Goal: Task Accomplishment & Management: Manage account settings

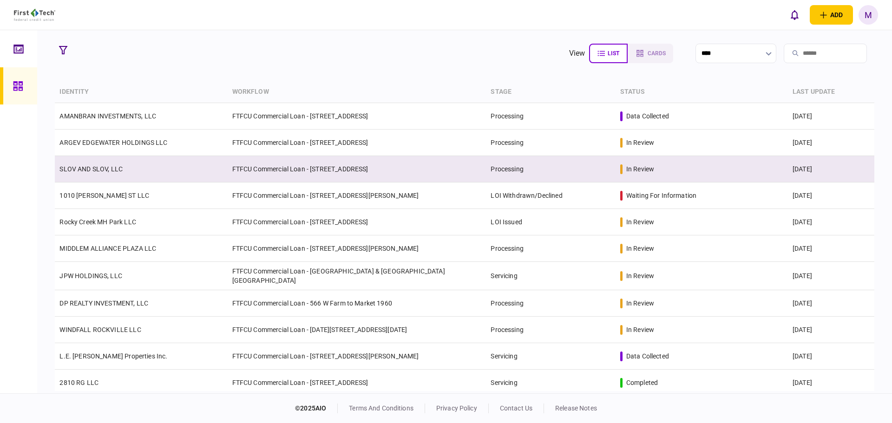
click at [171, 166] on td "SLOV AND SLOV, LLC" at bounding box center [141, 169] width 172 height 26
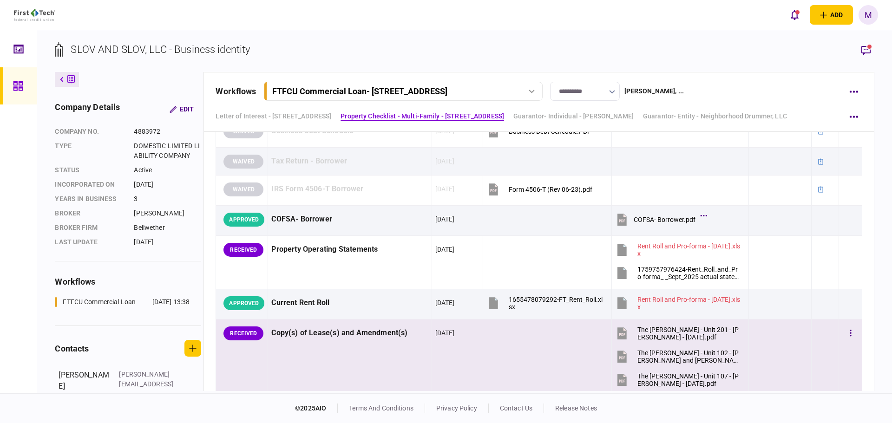
scroll to position [759, 0]
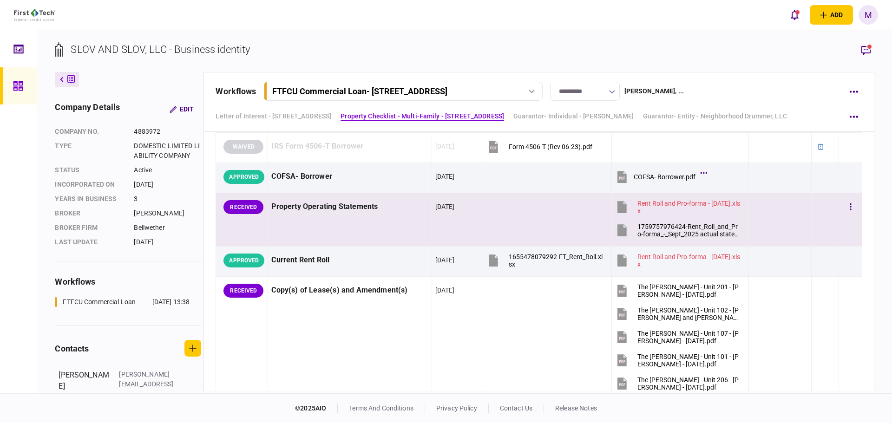
click at [811, 225] on td at bounding box center [824, 219] width 27 height 53
click at [866, 52] on icon "button" at bounding box center [866, 51] width 9 height 10
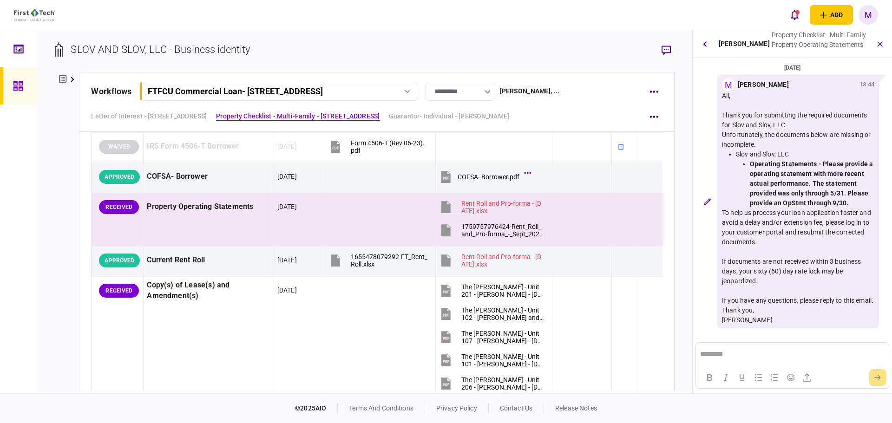
scroll to position [3, 0]
click at [476, 233] on div "1759757976424-Rent_Roll_and_Pro-forma_-_Sept_2025 actual statements.xlsx" at bounding box center [502, 230] width 83 height 15
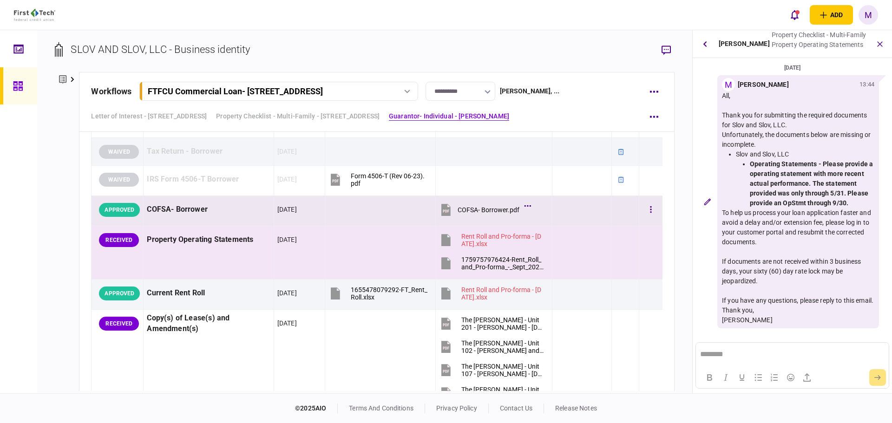
scroll to position [770, 0]
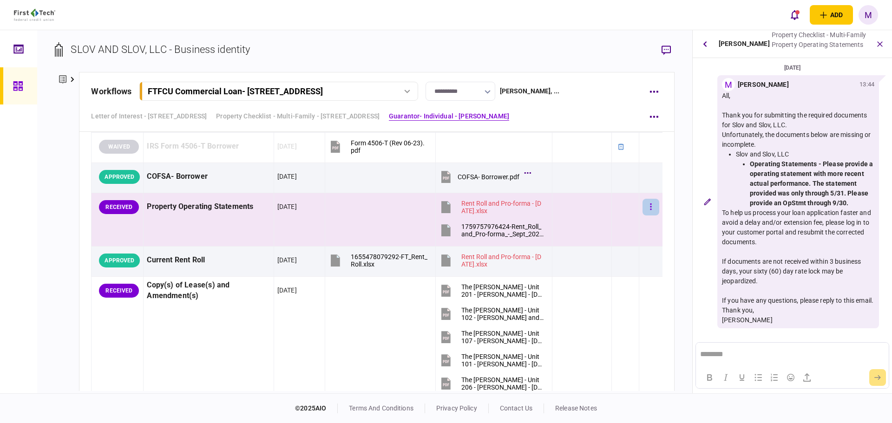
click at [650, 207] on icon "button" at bounding box center [650, 207] width 1 height 7
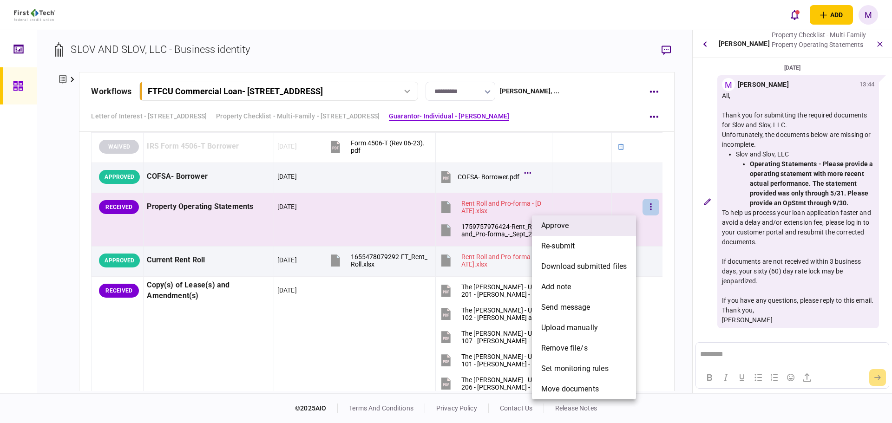
click at [582, 229] on li "approve" at bounding box center [584, 226] width 104 height 20
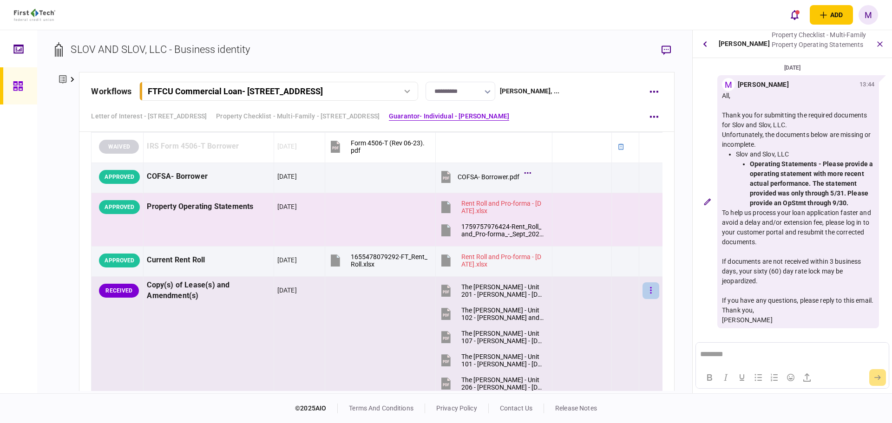
click at [646, 290] on button "button" at bounding box center [651, 291] width 17 height 17
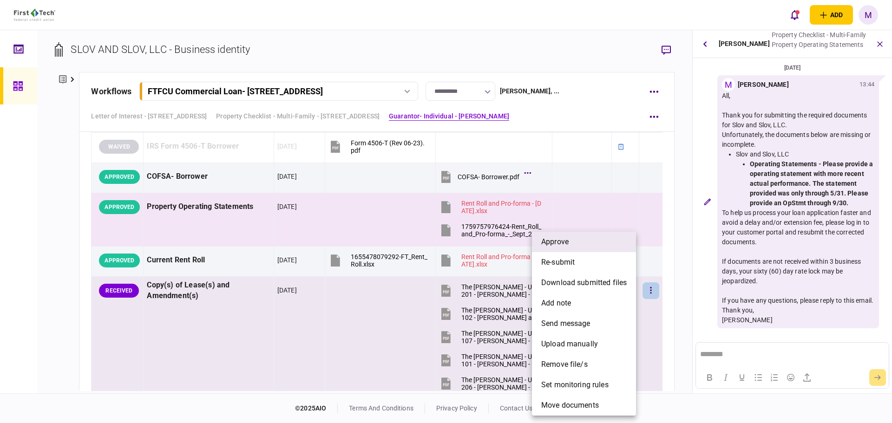
click at [610, 247] on li "approve" at bounding box center [584, 242] width 104 height 20
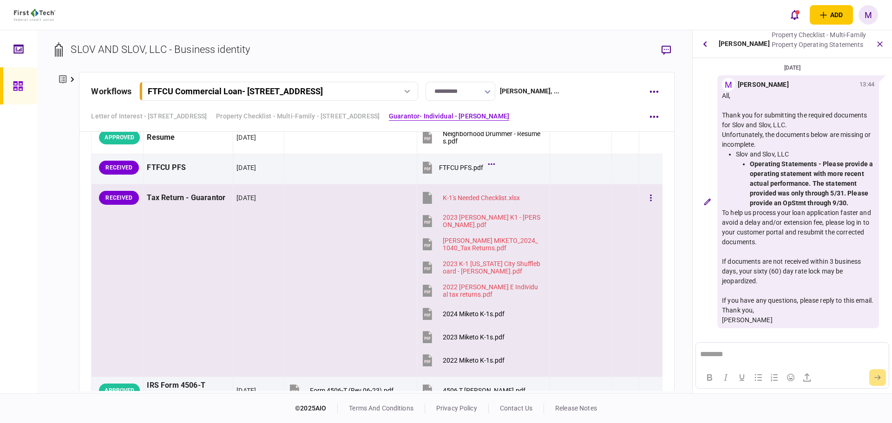
scroll to position [1638, 0]
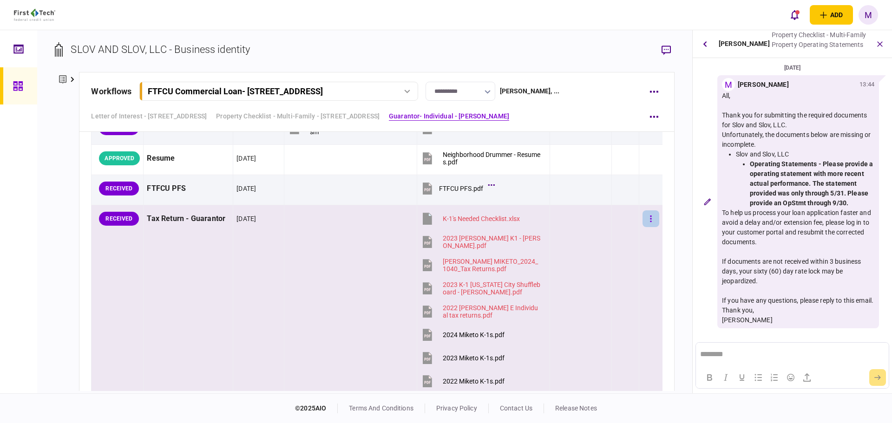
click at [643, 219] on button "button" at bounding box center [651, 219] width 17 height 17
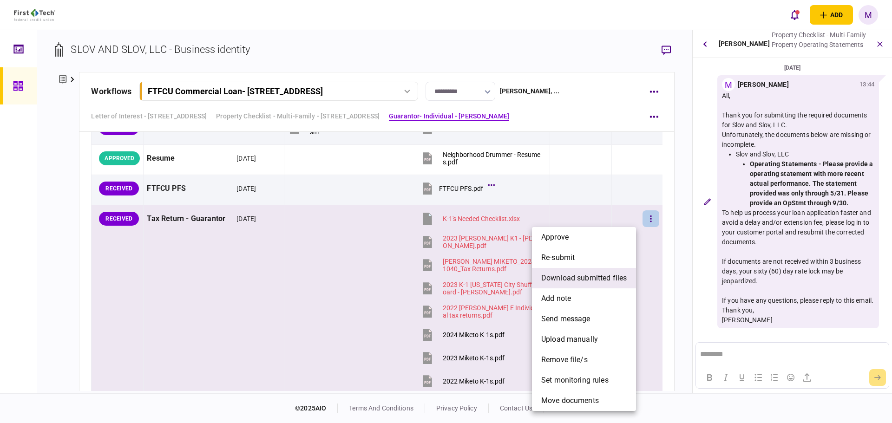
click at [573, 280] on span "download submitted files" at bounding box center [584, 278] width 86 height 11
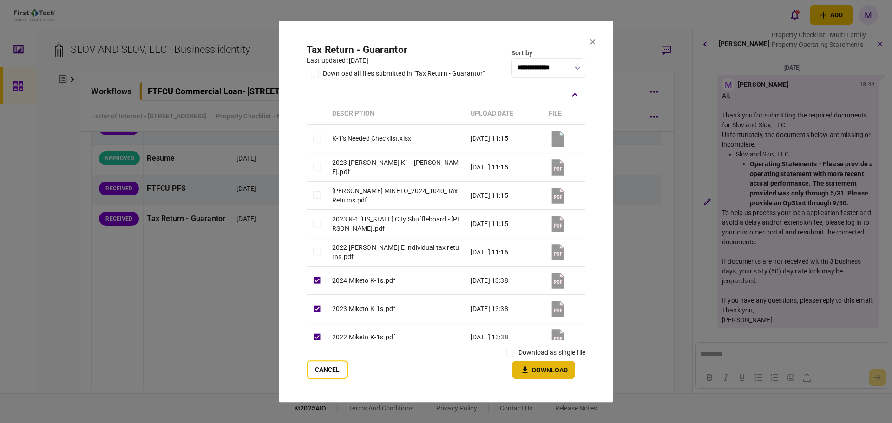
click at [564, 375] on button "Download" at bounding box center [543, 370] width 63 height 18
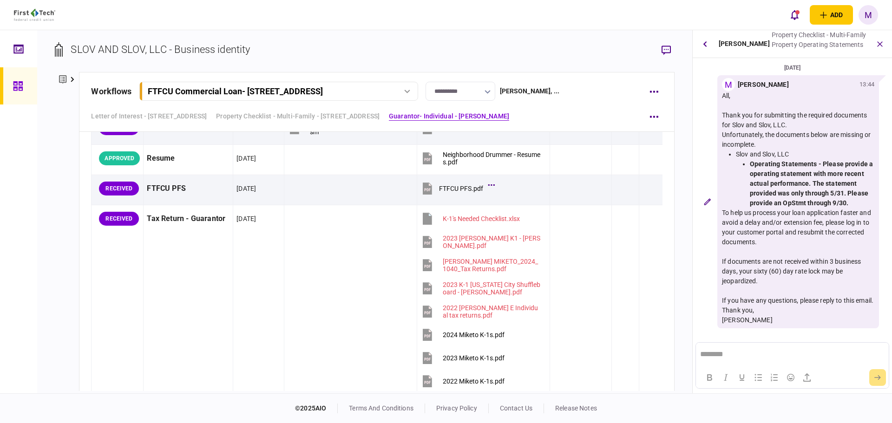
drag, startPoint x: 537, startPoint y: 11, endPoint x: 530, endPoint y: 25, distance: 15.8
click at [537, 11] on div "add business identity individual identity M M [PERSON_NAME] [EMAIL_ADDRESS][PER…" at bounding box center [446, 15] width 892 height 30
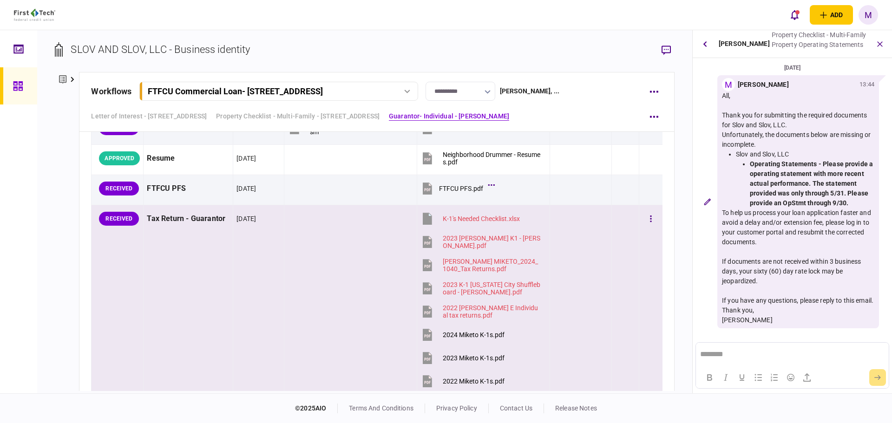
click at [301, 285] on td at bounding box center [350, 301] width 133 height 193
click at [703, 46] on icon "button" at bounding box center [705, 44] width 4 height 6
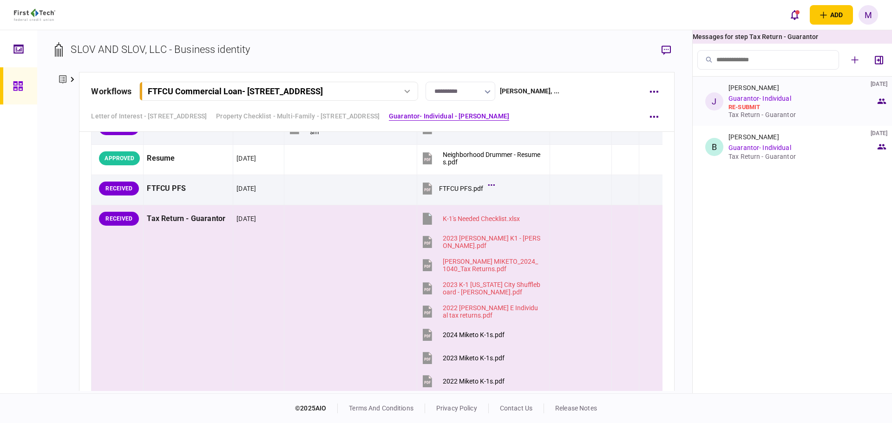
click at [772, 107] on div "re-submit" at bounding box center [802, 107] width 147 height 7
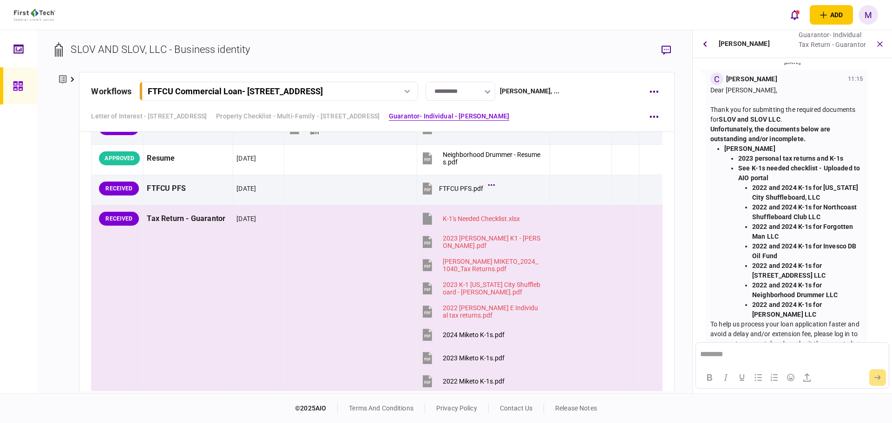
scroll to position [0, 0]
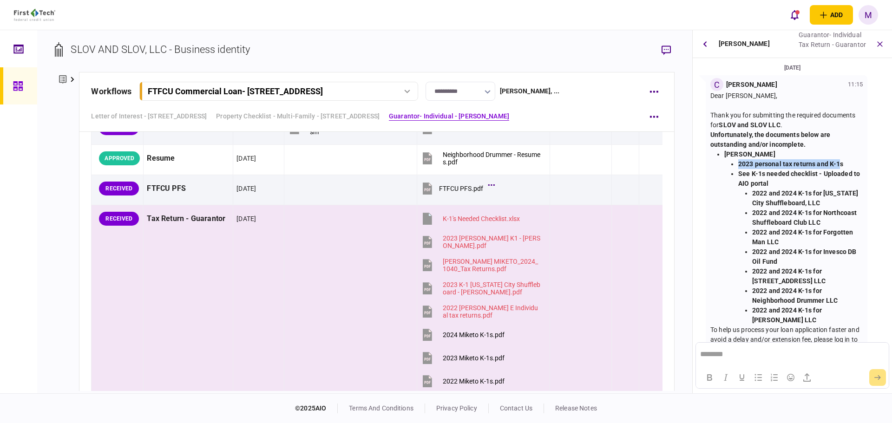
drag, startPoint x: 738, startPoint y: 163, endPoint x: 841, endPoint y: 167, distance: 103.3
click at [841, 167] on ul "2023 personal tax returns and K-1s See K-1s needed checklist - Uploaded to AIO …" at bounding box center [793, 242] width 138 height 166
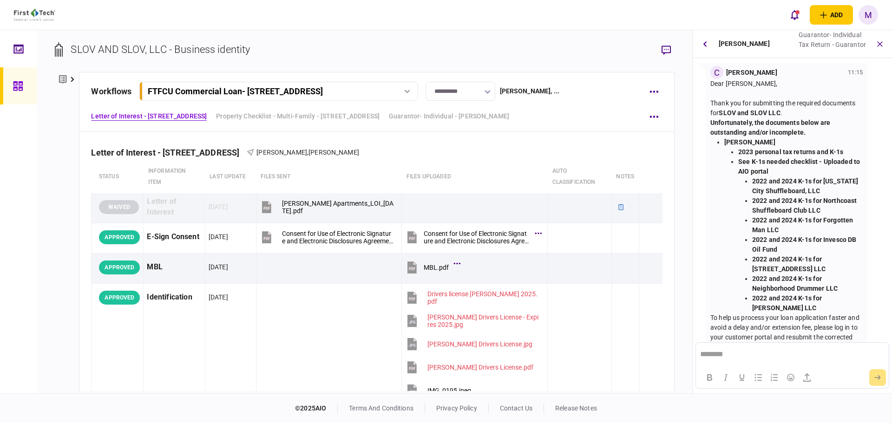
click at [852, 148] on li "2023 personal tax returns and K-1s" at bounding box center [800, 152] width 125 height 10
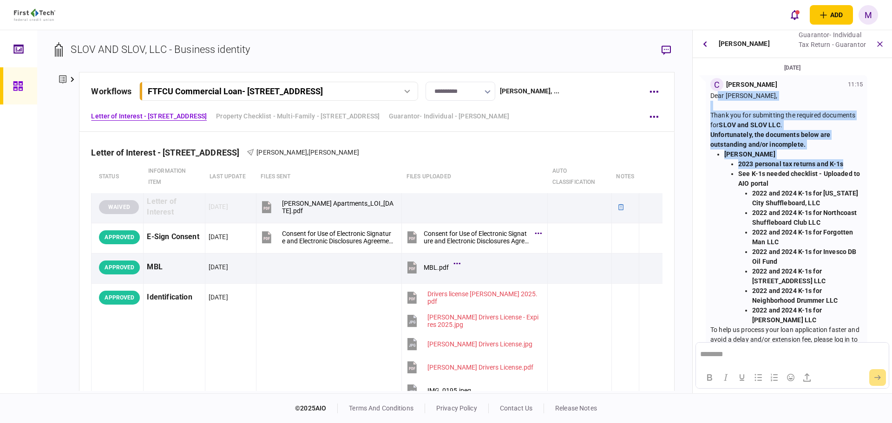
drag, startPoint x: 847, startPoint y: 152, endPoint x: 706, endPoint y: 99, distance: 150.8
click at [706, 99] on div "C [PERSON_NAME] 11:15 Dear [PERSON_NAME], Thank you for submitting the required…" at bounding box center [787, 260] width 162 height 370
copy div "Dear [PERSON_NAME], Thank you for submitting the required documents for SLOV an…"
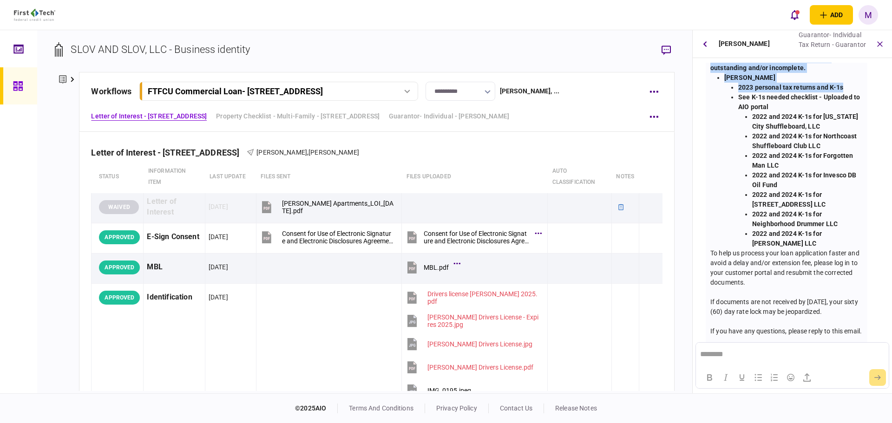
scroll to position [120, 0]
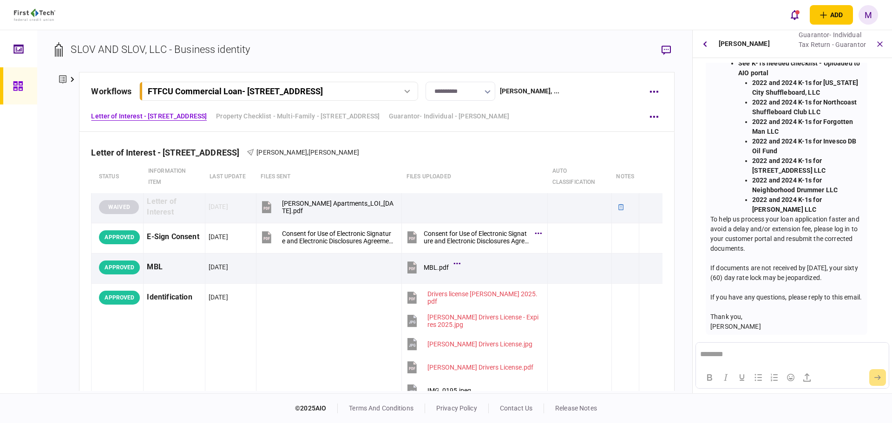
drag, startPoint x: 722, startPoint y: 296, endPoint x: 706, endPoint y: 210, distance: 87.4
click at [706, 210] on div "C [PERSON_NAME] 11:15 Dear [PERSON_NAME], Thank you for submitting the required…" at bounding box center [787, 150] width 162 height 370
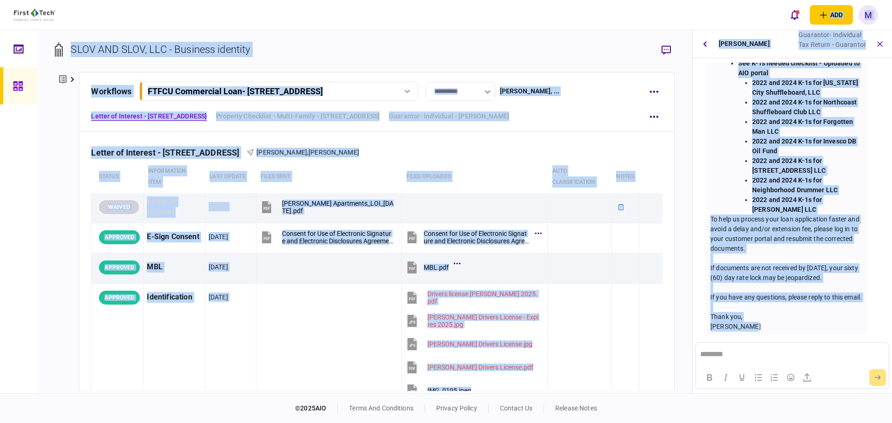
scroll to position [0, 0]
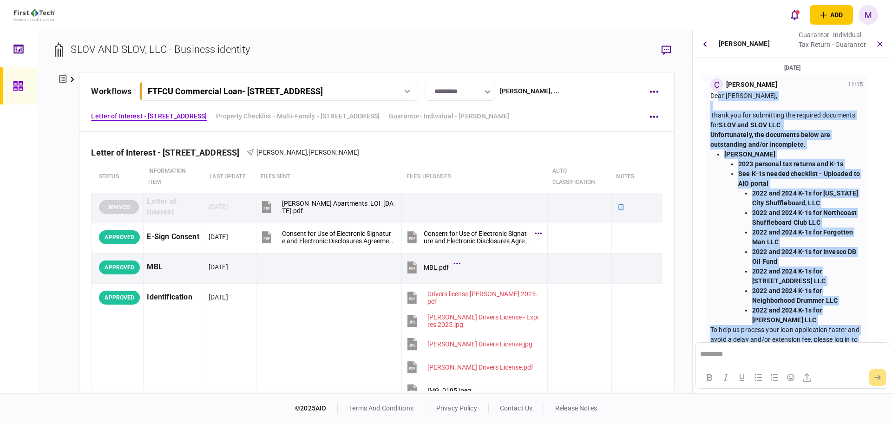
drag, startPoint x: 749, startPoint y: 329, endPoint x: 709, endPoint y: 97, distance: 235.3
click at [709, 97] on div "C [PERSON_NAME] 11:15 Dear [PERSON_NAME], Thank you for submitting the required…" at bounding box center [787, 260] width 162 height 370
copy div "Dear [PERSON_NAME], Thank you for submitting the required documents for SLOV an…"
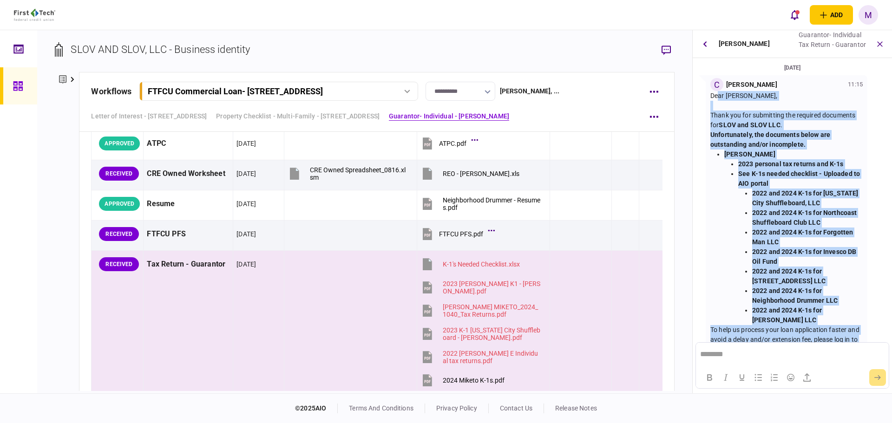
scroll to position [1626, 0]
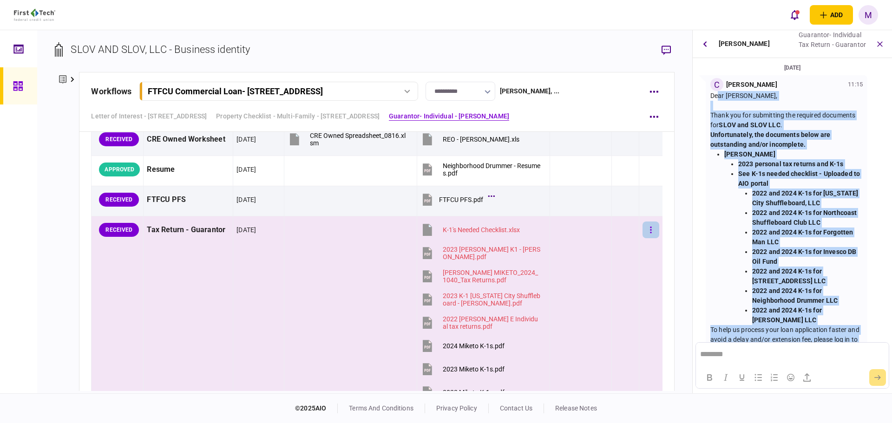
click at [643, 233] on button "button" at bounding box center [651, 230] width 17 height 17
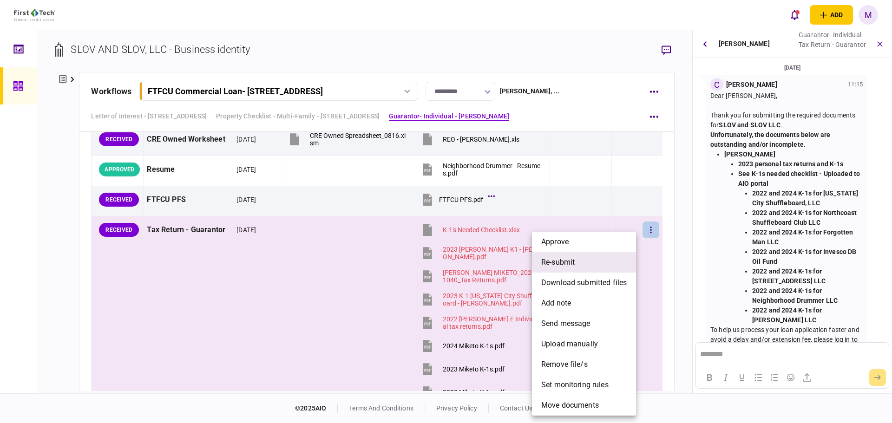
click at [589, 268] on li "re-submit" at bounding box center [584, 262] width 104 height 20
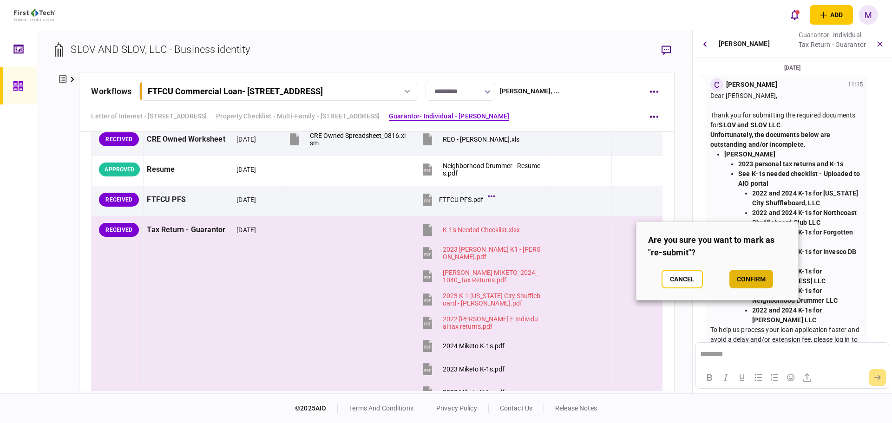
click at [748, 279] on button "confirm" at bounding box center [752, 279] width 44 height 19
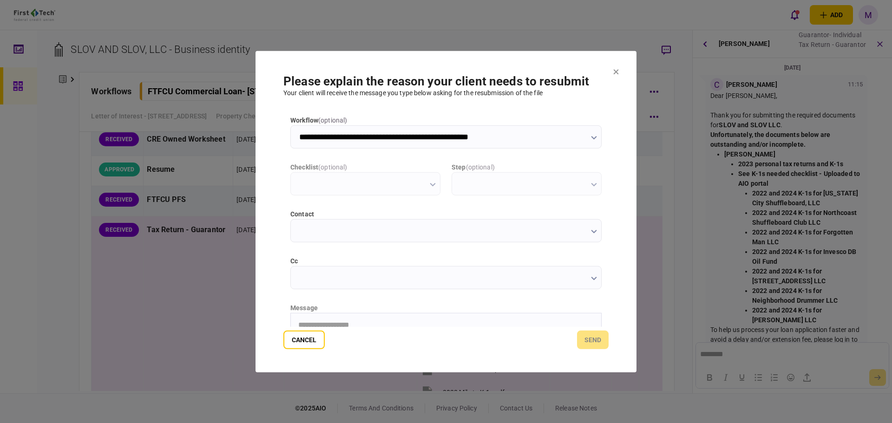
scroll to position [0, 0]
type input "**********"
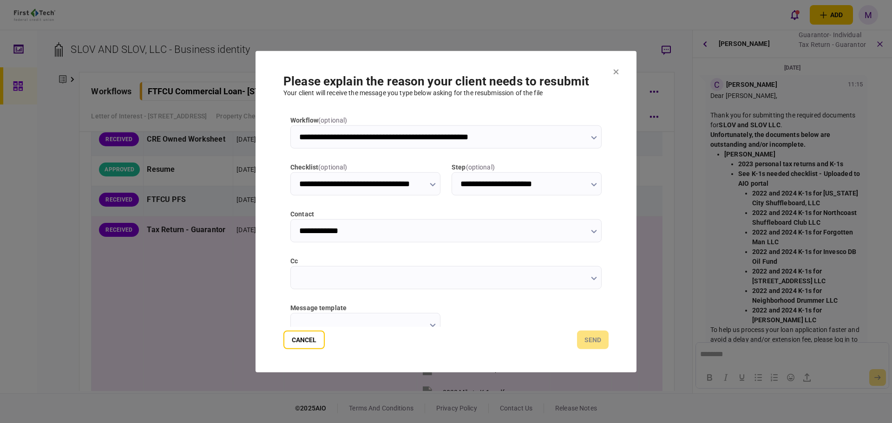
click at [599, 278] on input "cc" at bounding box center [445, 277] width 311 height 23
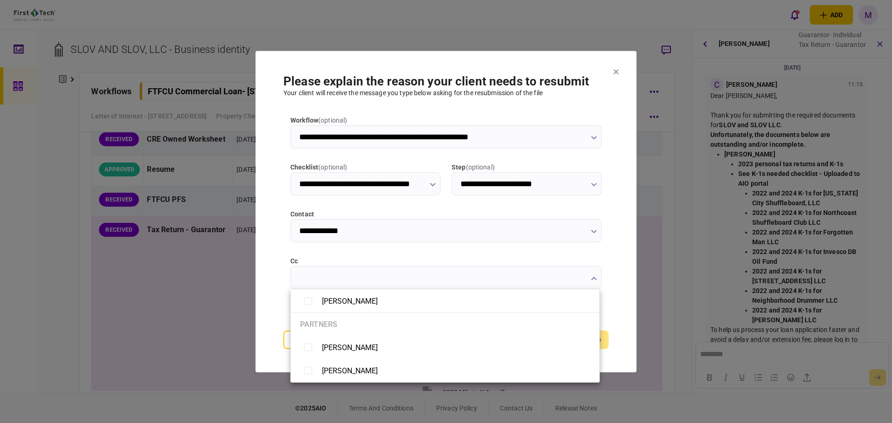
click at [591, 280] on div at bounding box center [446, 211] width 892 height 423
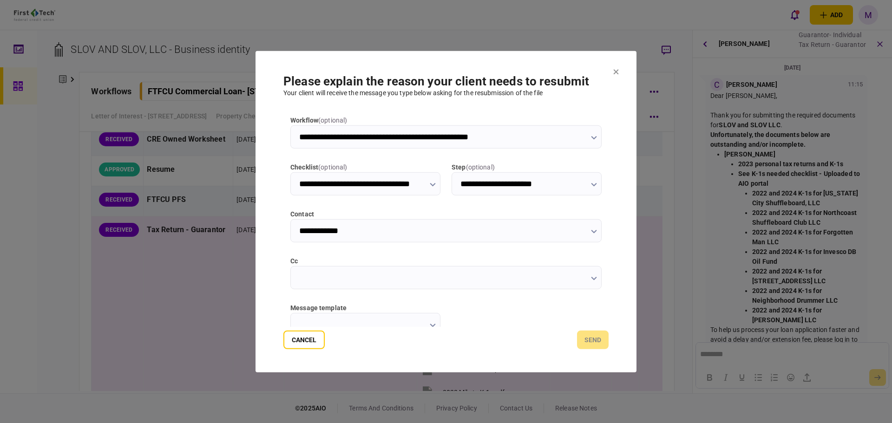
click at [586, 277] on input "cc" at bounding box center [445, 277] width 311 height 23
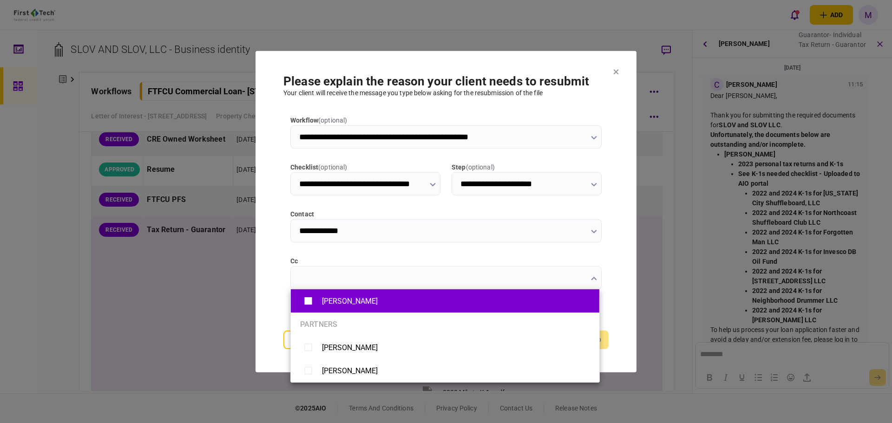
click at [368, 305] on div "[PERSON_NAME]" at bounding box center [350, 301] width 56 height 9
type input "**********"
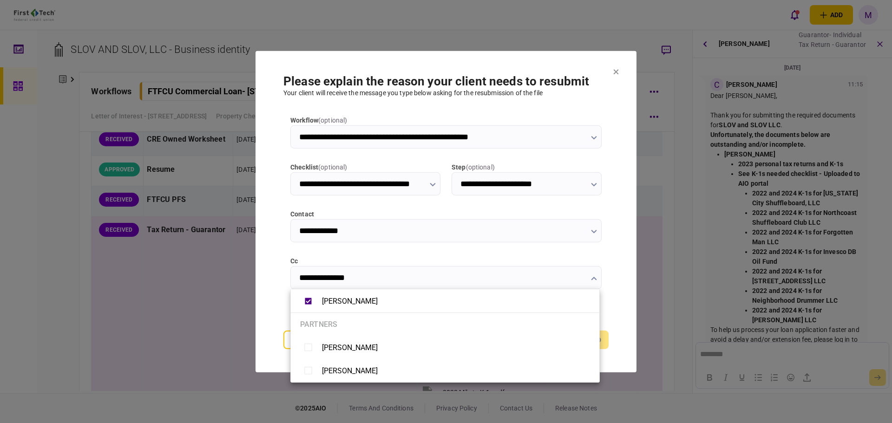
click at [271, 267] on div at bounding box center [446, 211] width 892 height 423
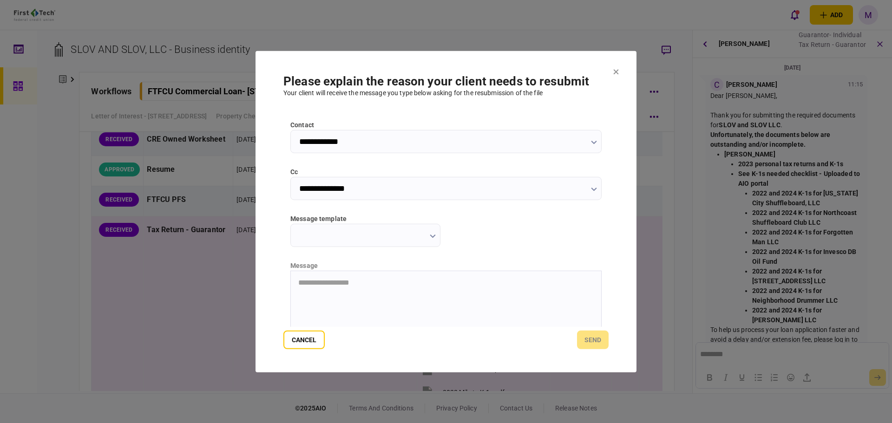
scroll to position [149, 0]
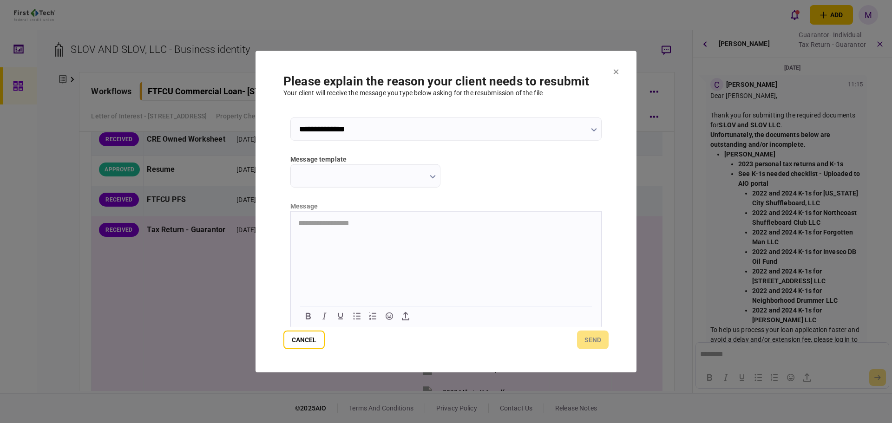
click at [425, 174] on input "message template" at bounding box center [365, 175] width 150 height 23
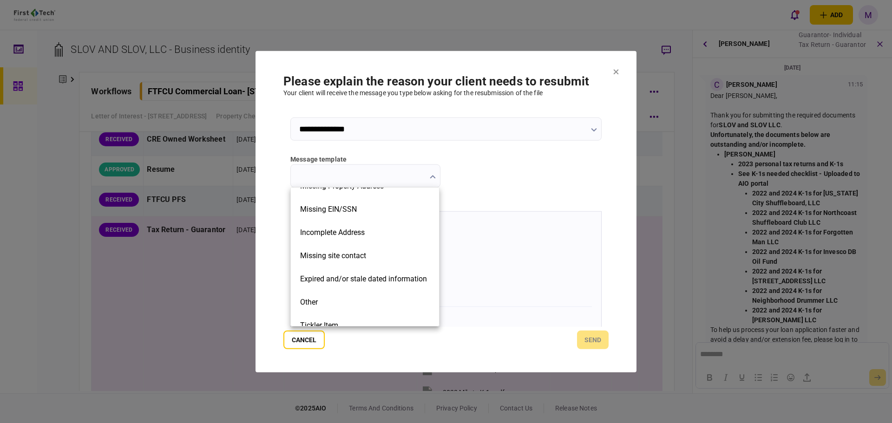
scroll to position [210, 0]
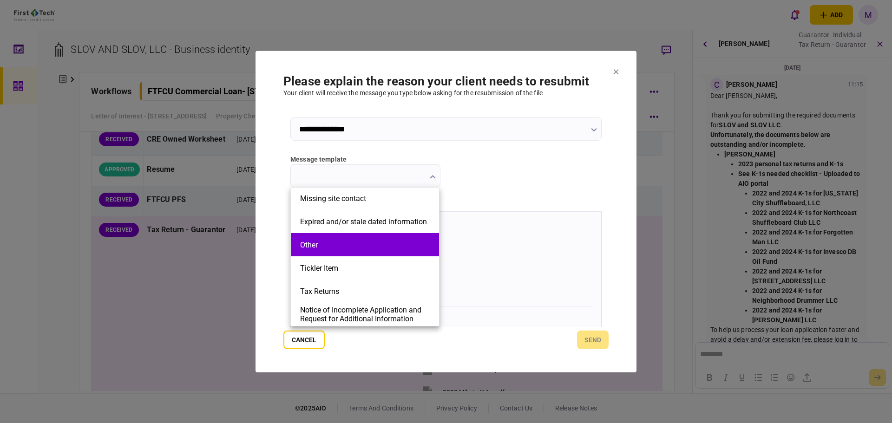
click at [345, 246] on button "Other" at bounding box center [365, 245] width 130 height 9
type input "*****"
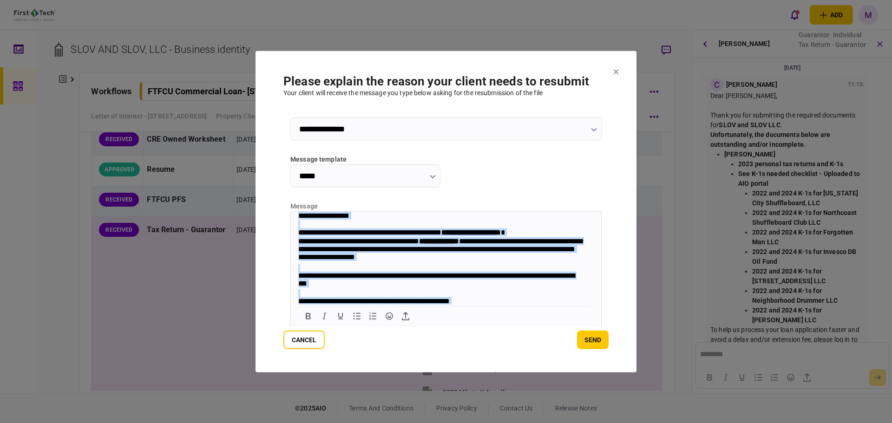
scroll to position [31, 0]
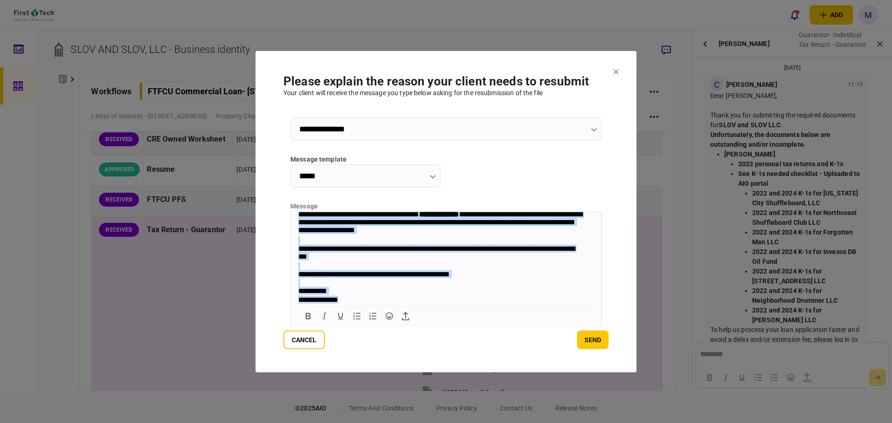
drag, startPoint x: 297, startPoint y: 214, endPoint x: 602, endPoint y: 420, distance: 367.8
click at [601, 304] on html "**********" at bounding box center [446, 244] width 310 height 120
paste body "Rich Text Area. Press ALT-0 for help."
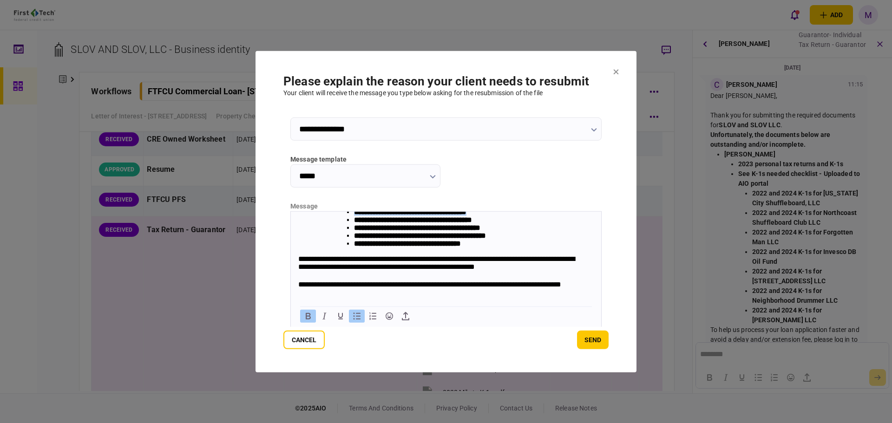
scroll to position [61, 0]
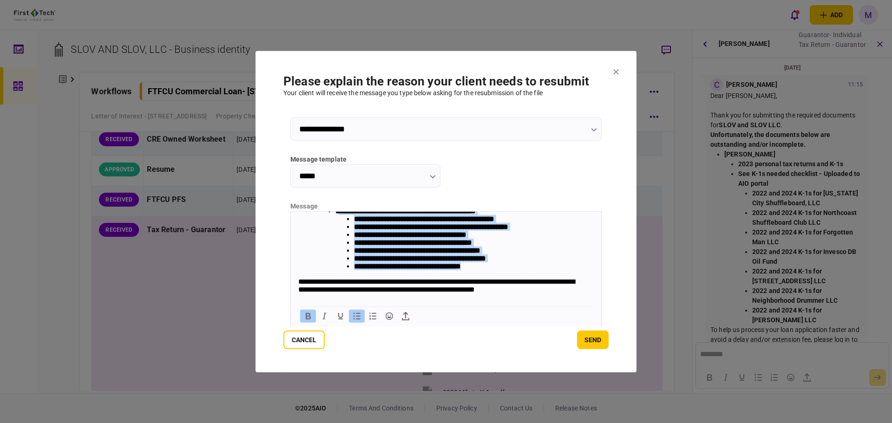
drag, startPoint x: 339, startPoint y: 274, endPoint x: 495, endPoint y: 276, distance: 156.6
click at [495, 270] on li "**********" at bounding box center [465, 238] width 258 height 63
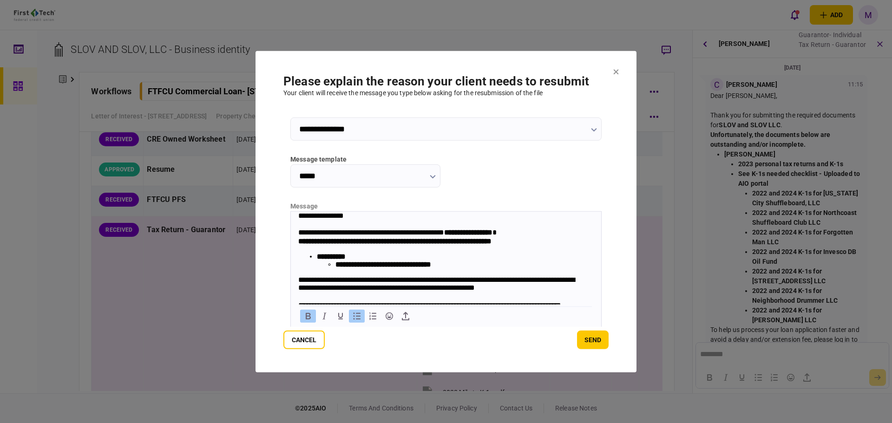
scroll to position [63, 0]
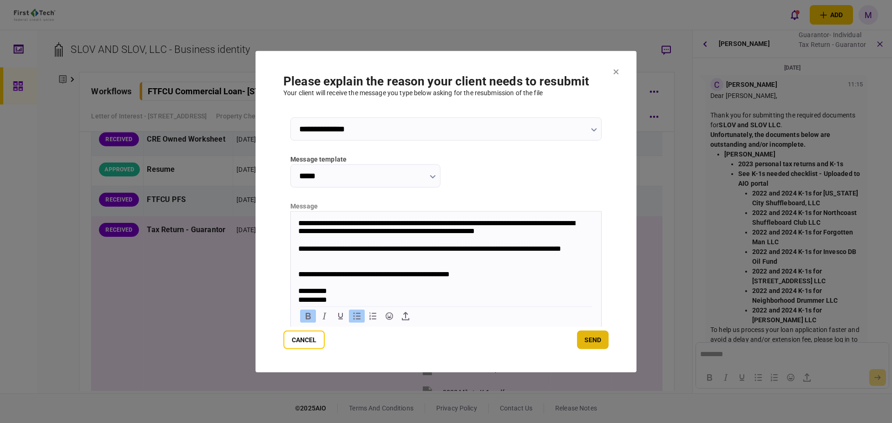
click at [591, 341] on button "send" at bounding box center [593, 340] width 32 height 19
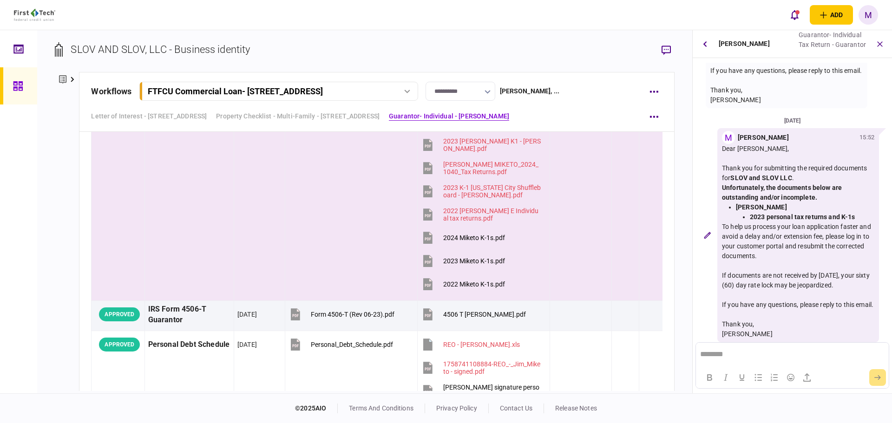
scroll to position [364, 0]
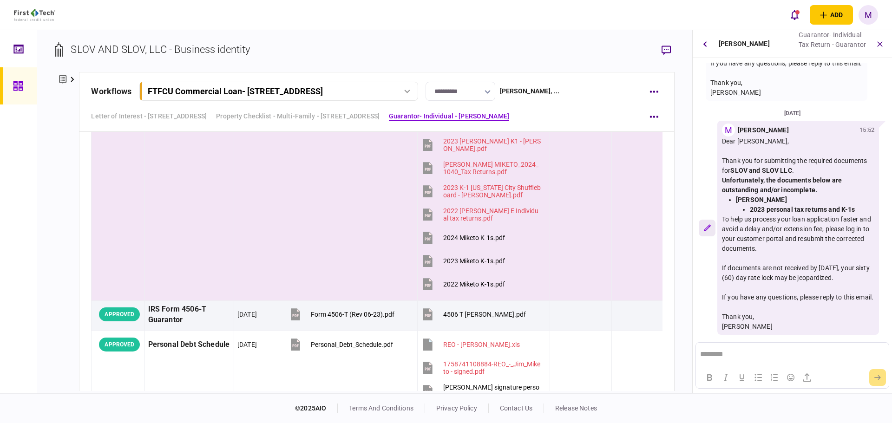
click at [705, 226] on icon "button" at bounding box center [707, 228] width 7 height 7
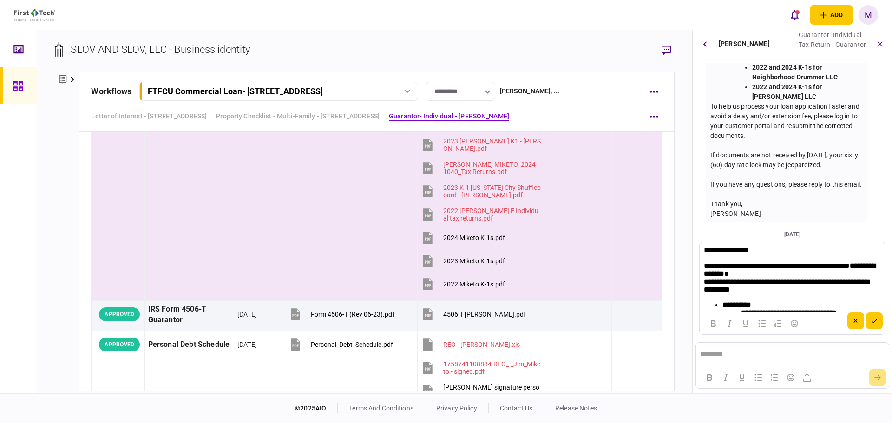
scroll to position [0, 0]
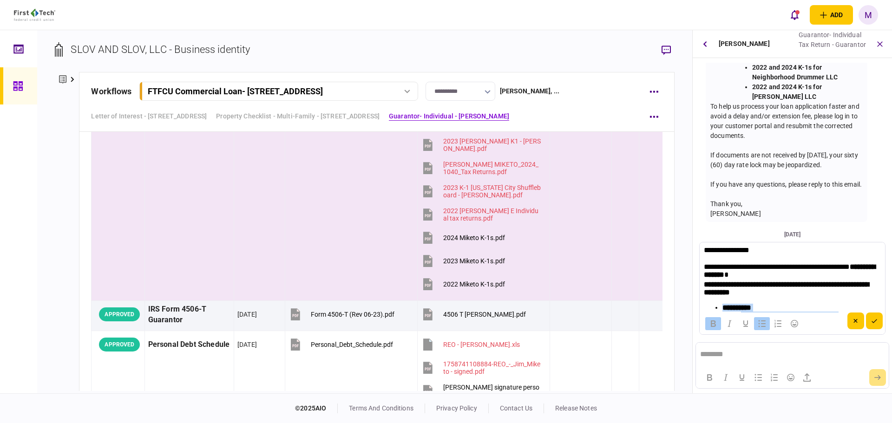
drag, startPoint x: 772, startPoint y: 300, endPoint x: 769, endPoint y: 308, distance: 9.2
click at [774, 337] on html "**********" at bounding box center [792, 338] width 185 height 191
click at [771, 296] on div "**********" at bounding box center [792, 289] width 177 height 16
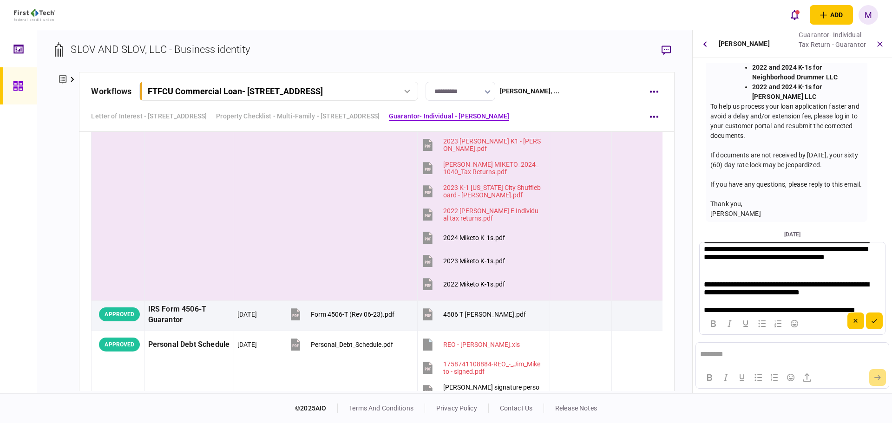
scroll to position [125, 0]
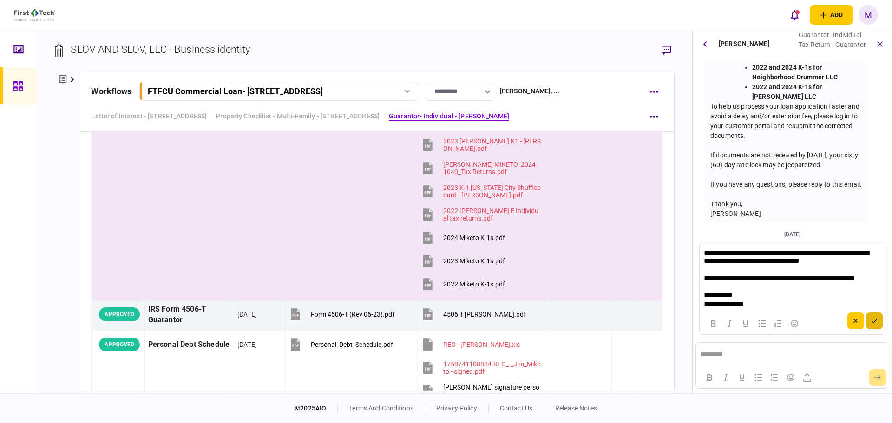
click at [872, 318] on button "submit" at bounding box center [874, 321] width 17 height 17
click at [675, 256] on div "**********" at bounding box center [364, 211] width 655 height 363
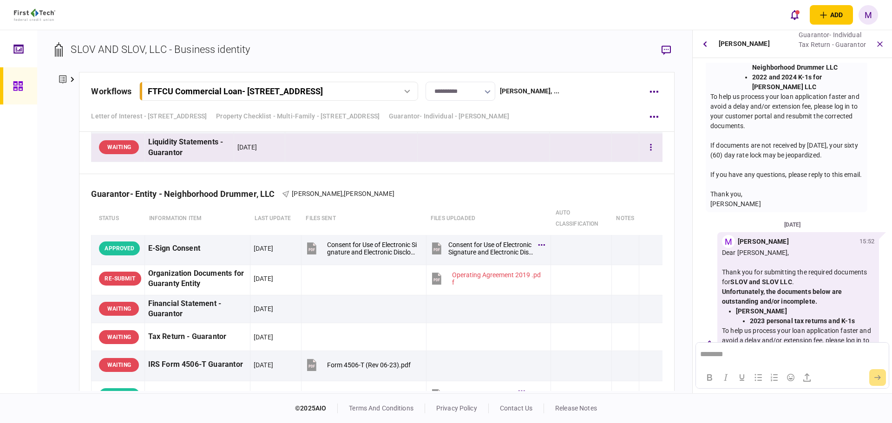
scroll to position [2060, 0]
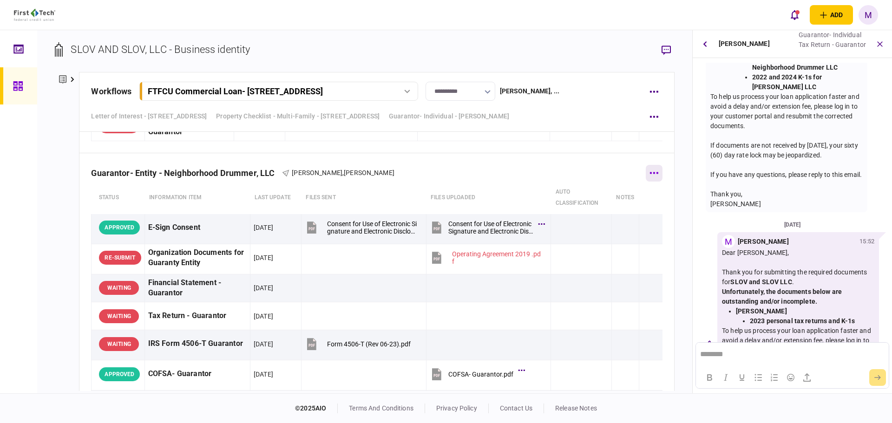
click at [647, 165] on button "button" at bounding box center [654, 173] width 17 height 17
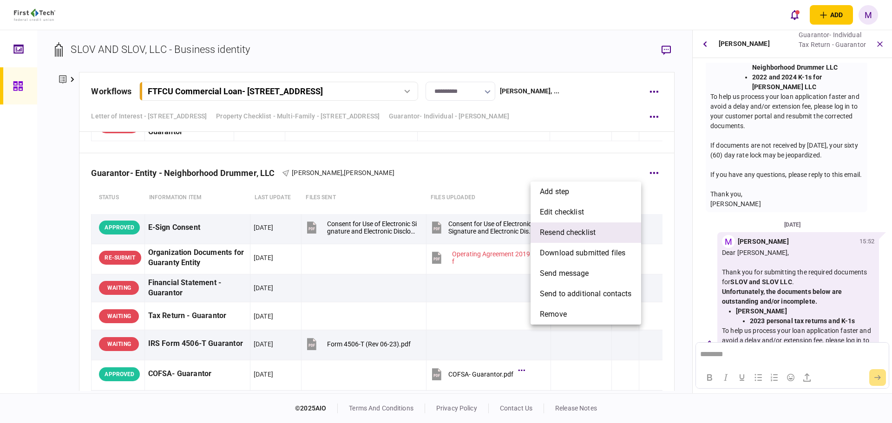
click at [566, 237] on span "resend checklist" at bounding box center [568, 232] width 56 height 11
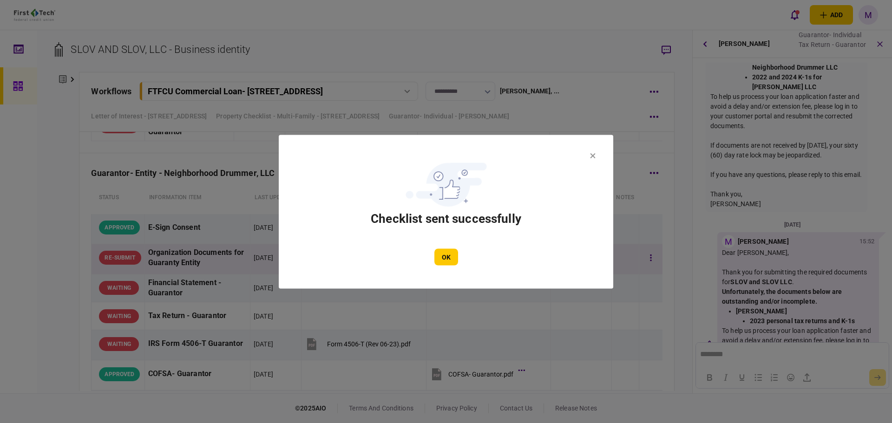
click at [448, 260] on button "OK" at bounding box center [447, 257] width 24 height 17
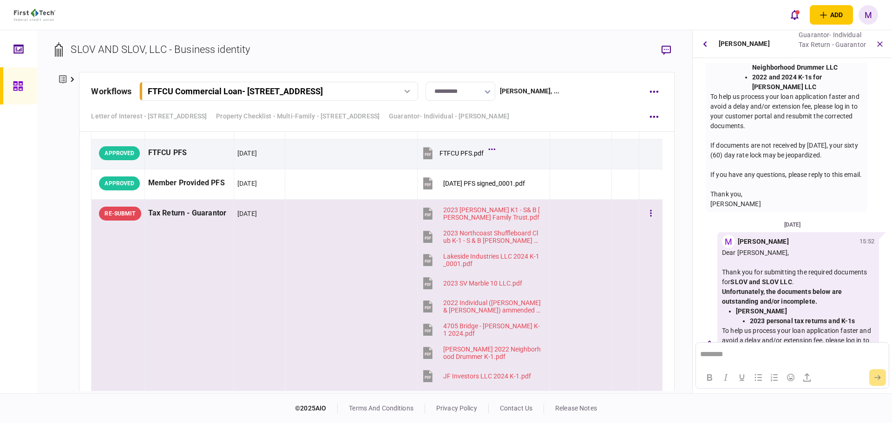
scroll to position [3361, 0]
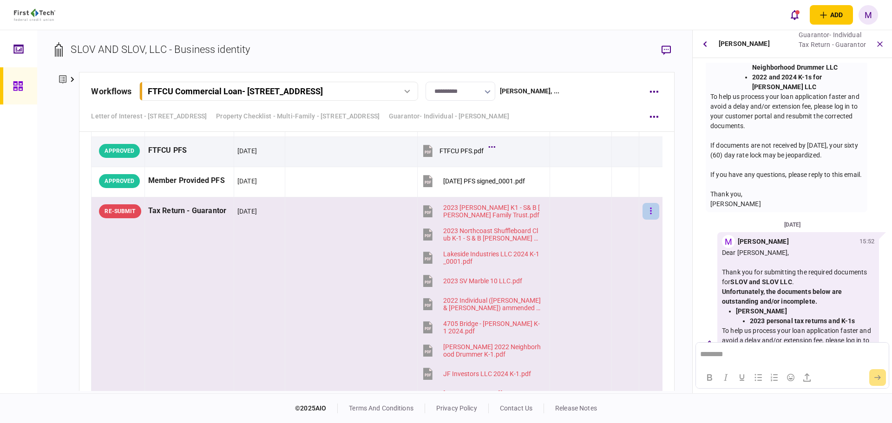
drag, startPoint x: 645, startPoint y: 201, endPoint x: 643, endPoint y: 214, distance: 12.8
click at [645, 201] on div at bounding box center [651, 211] width 17 height 21
click at [650, 214] on icon "button" at bounding box center [651, 211] width 2 height 9
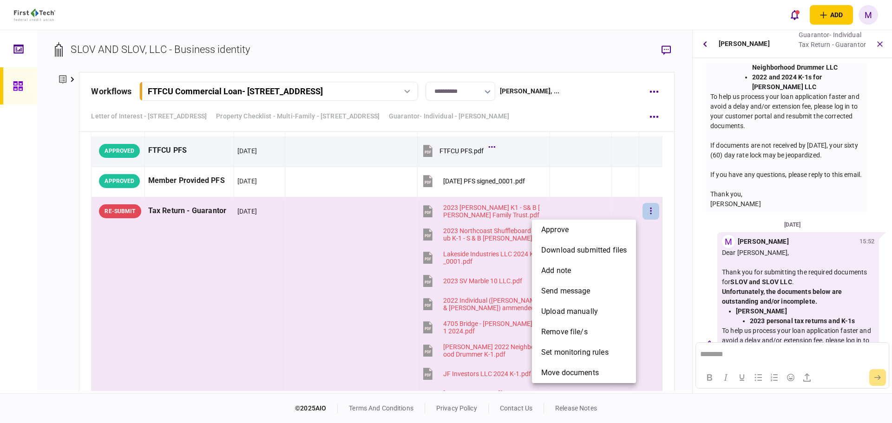
click at [664, 226] on div at bounding box center [446, 211] width 892 height 423
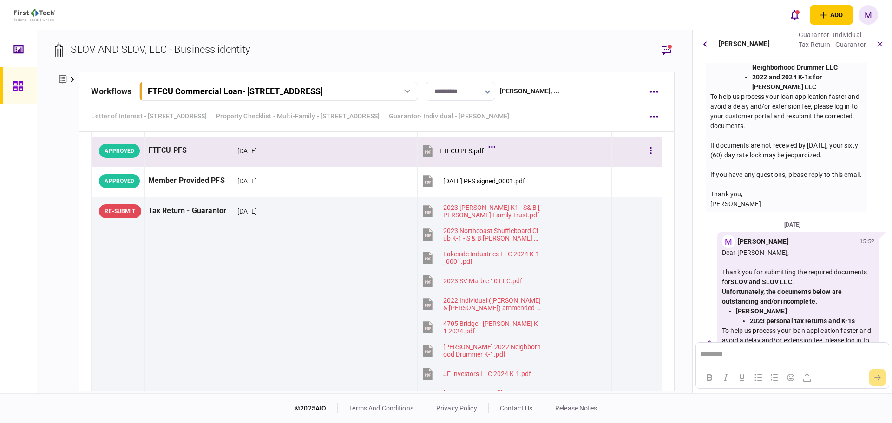
scroll to position [3145, 0]
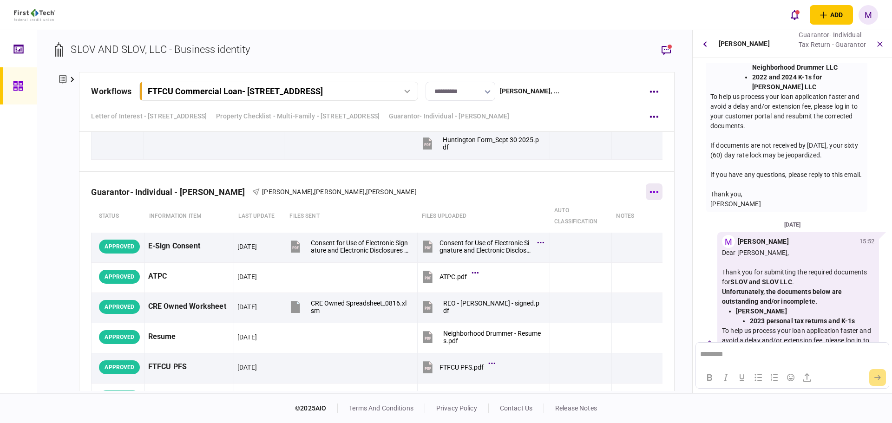
click at [652, 192] on icon "button" at bounding box center [654, 192] width 8 height 2
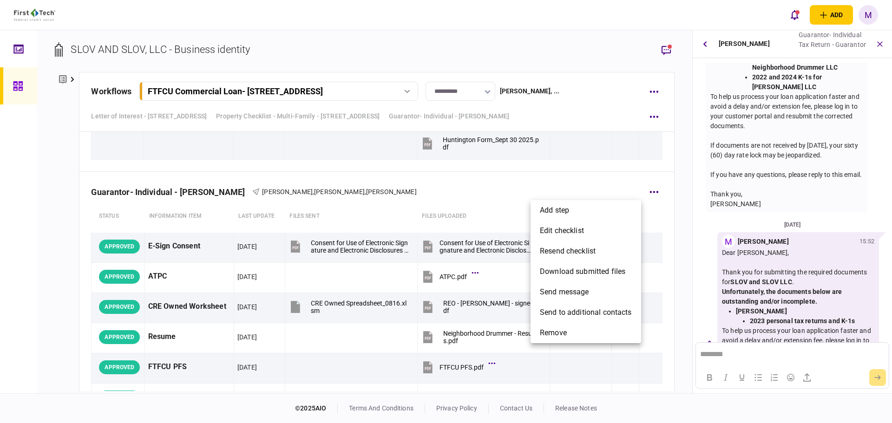
click at [666, 218] on div at bounding box center [446, 211] width 892 height 423
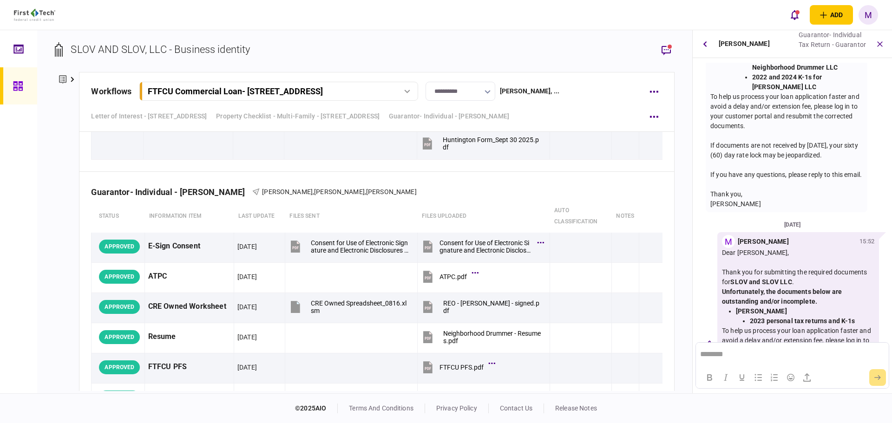
click at [877, 45] on icon "button" at bounding box center [880, 44] width 11 height 11
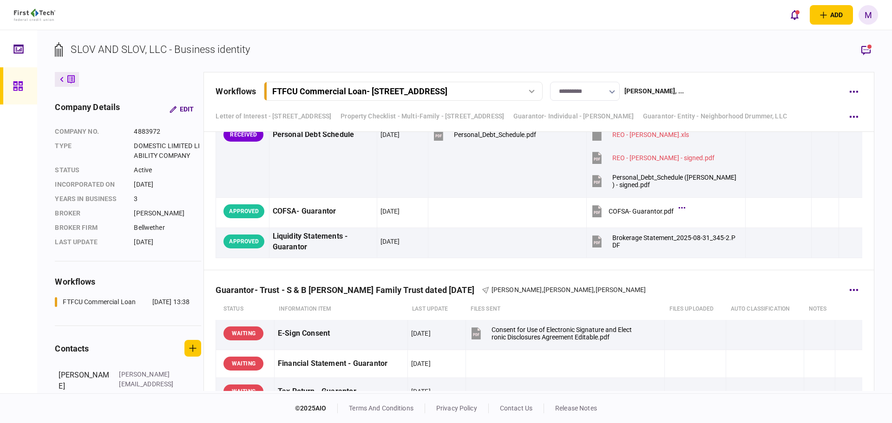
scroll to position [5084, 0]
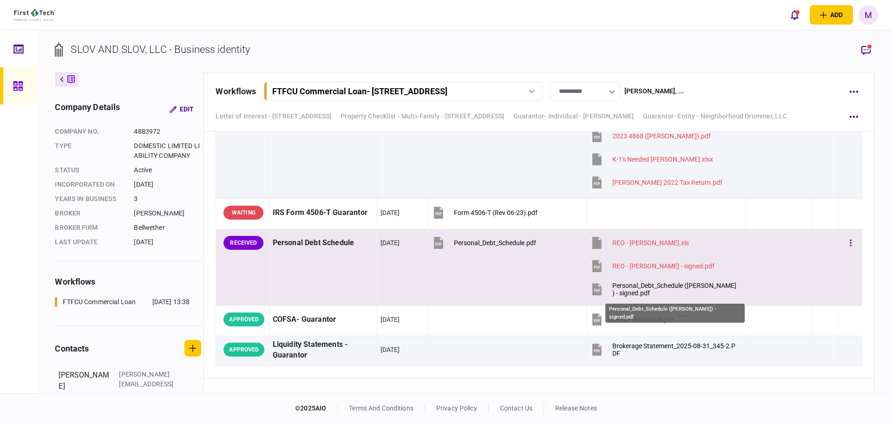
click at [622, 290] on div "Personal_Debt_Schedule ([PERSON_NAME]) - signed.pdf" at bounding box center [674, 289] width 125 height 15
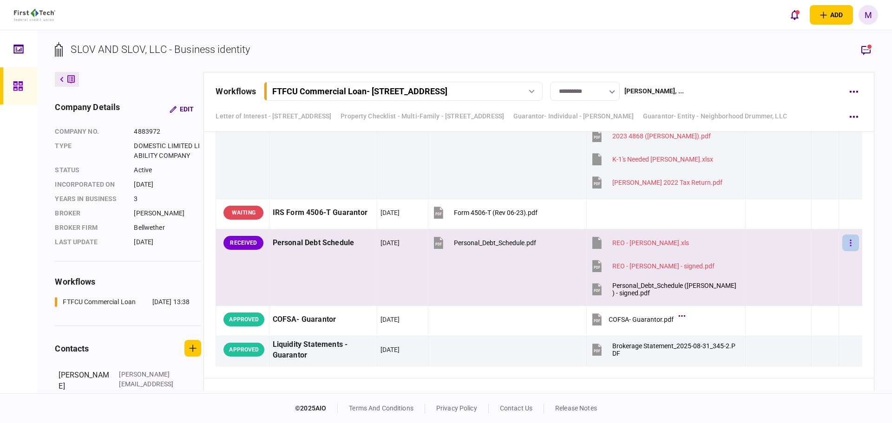
click at [843, 239] on button "button" at bounding box center [851, 243] width 17 height 17
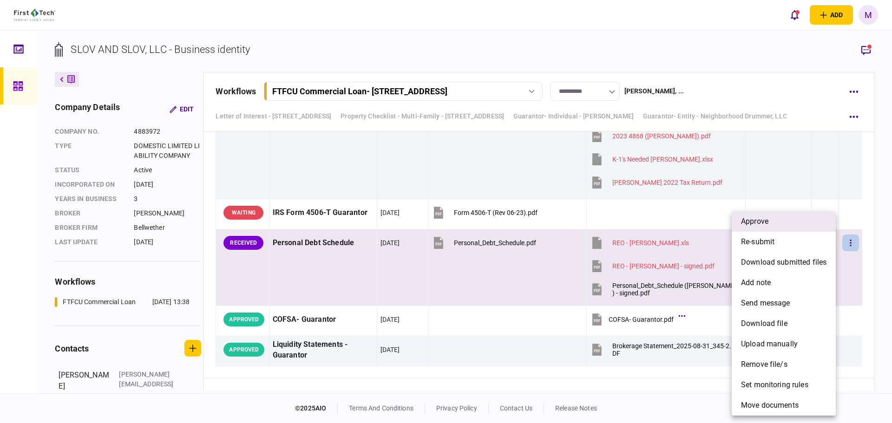
click at [783, 228] on li "approve" at bounding box center [784, 221] width 104 height 20
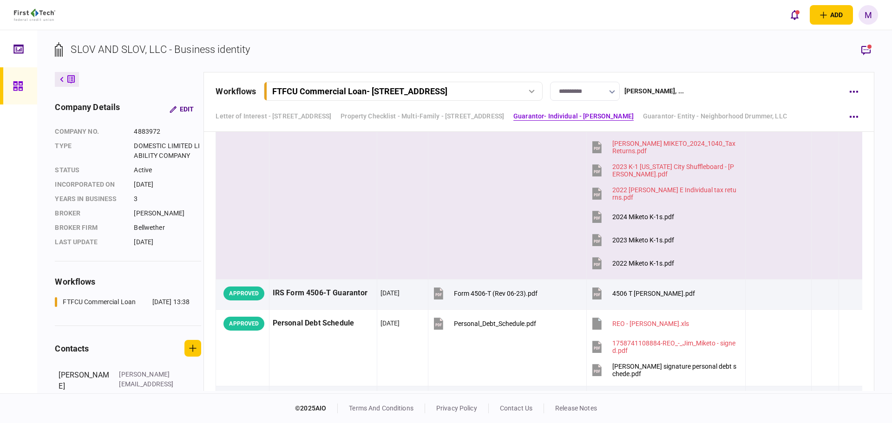
scroll to position [1843, 0]
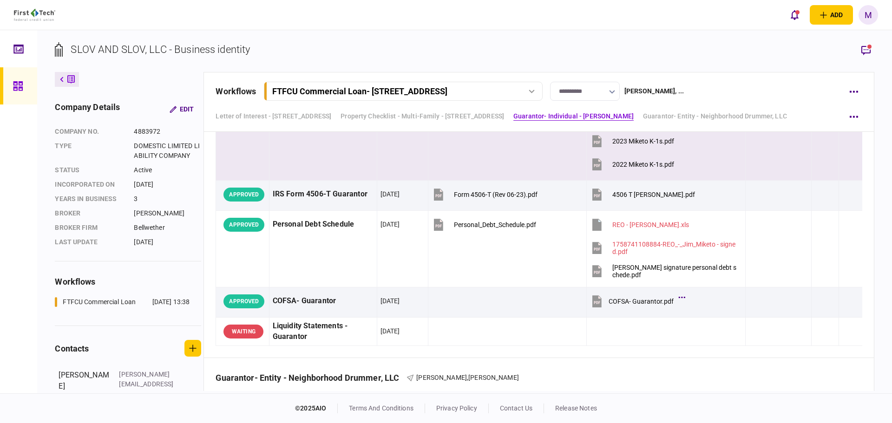
click at [490, 158] on td at bounding box center [507, 84] width 159 height 193
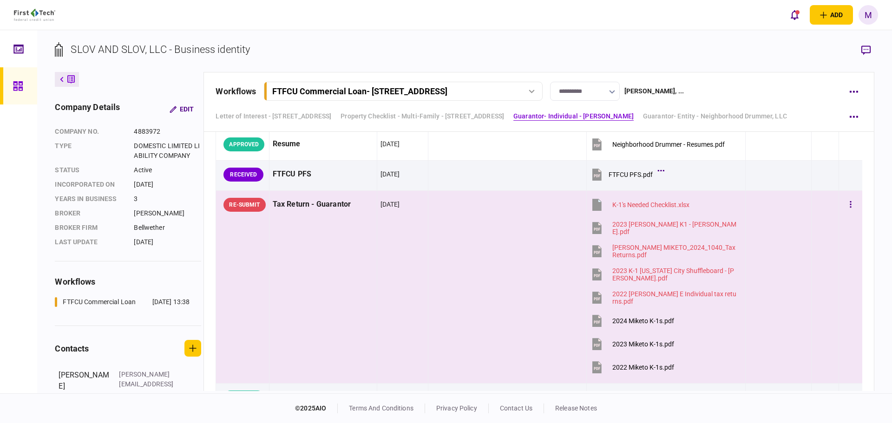
scroll to position [1626, 0]
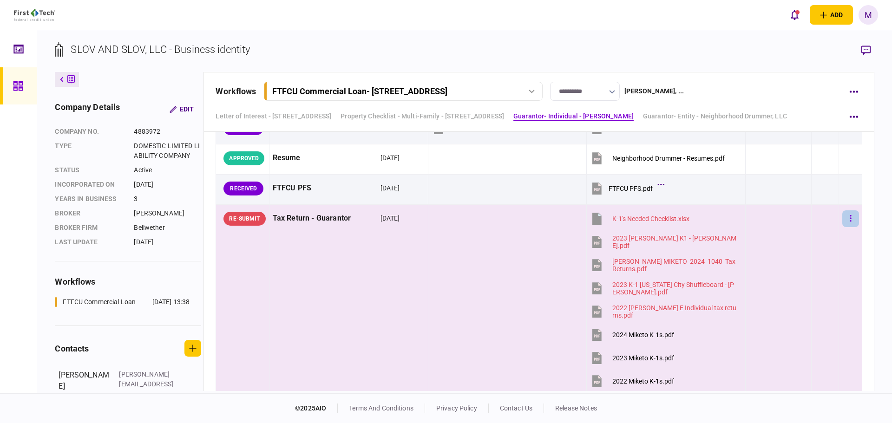
click at [846, 219] on button "button" at bounding box center [851, 219] width 17 height 17
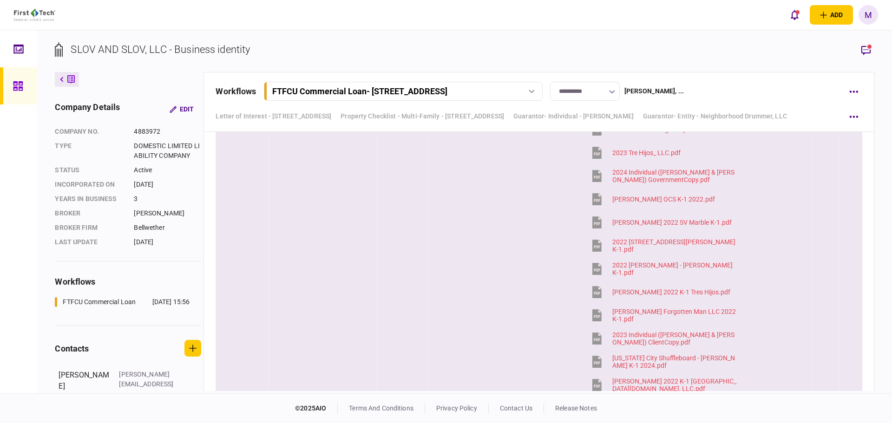
scroll to position [4121, 0]
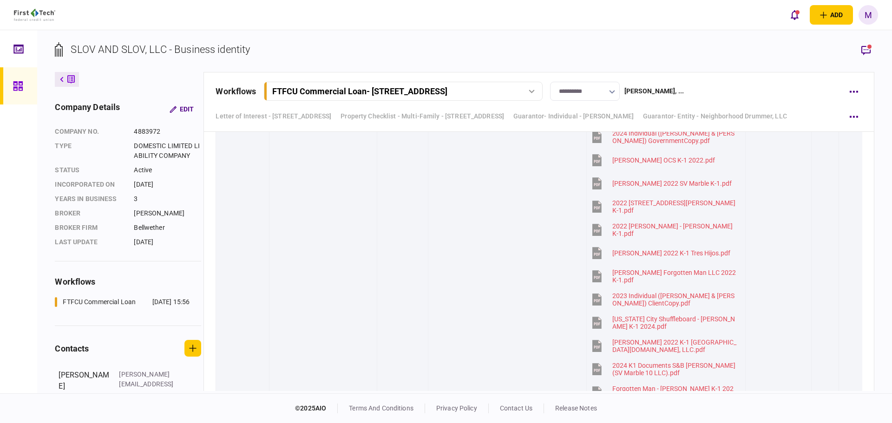
click at [871, 42] on button "button" at bounding box center [866, 50] width 17 height 17
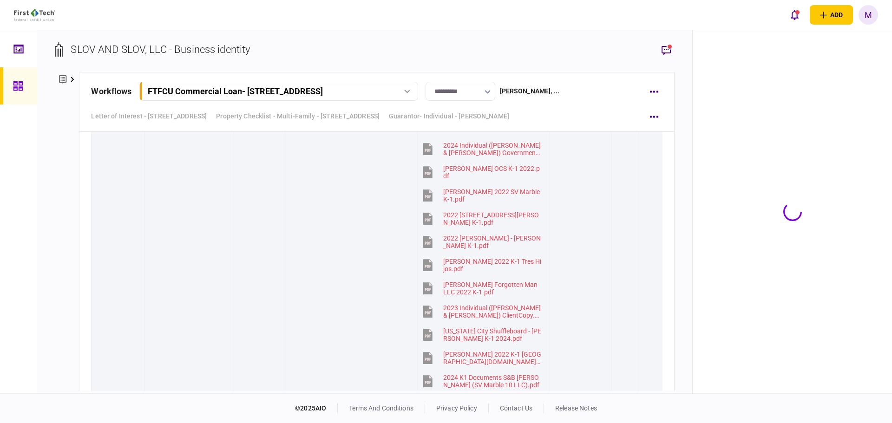
scroll to position [4133, 0]
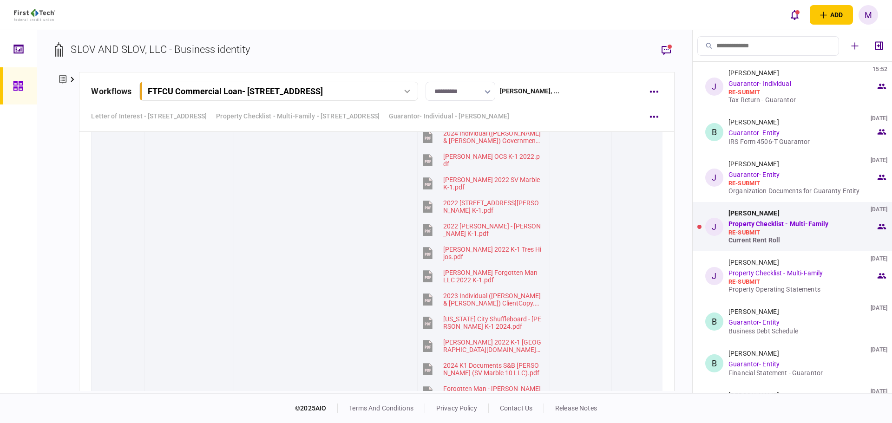
click at [774, 236] on div "re-submit" at bounding box center [802, 232] width 147 height 7
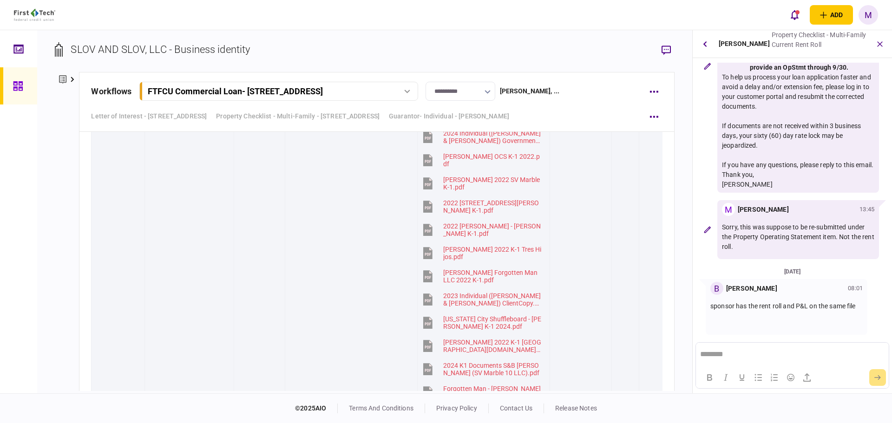
scroll to position [145, 0]
drag, startPoint x: 743, startPoint y: 239, endPoint x: 746, endPoint y: 249, distance: 9.8
click at [746, 249] on p "Sorry, this was suppose to be re-submitted under the Property Operating Stateme…" at bounding box center [798, 237] width 152 height 29
click at [743, 231] on p "Sorry, this was suppose to be re-submitted under the Property Operating Stateme…" at bounding box center [798, 237] width 152 height 29
click at [879, 41] on icon "button" at bounding box center [880, 44] width 11 height 11
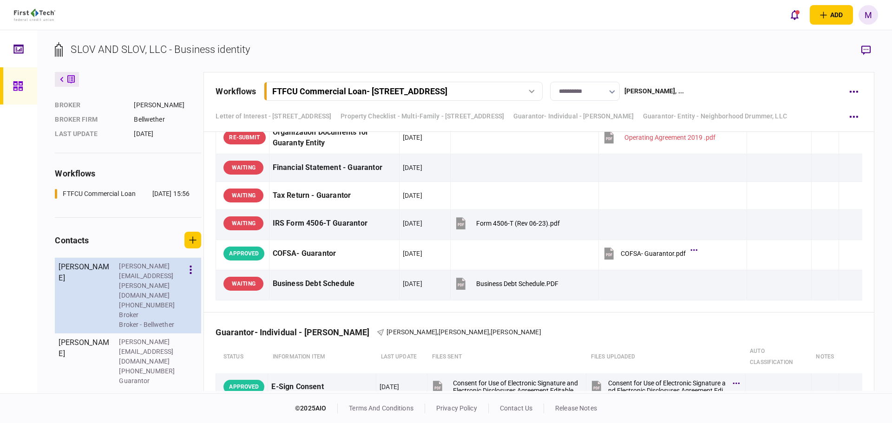
scroll to position [181, 0]
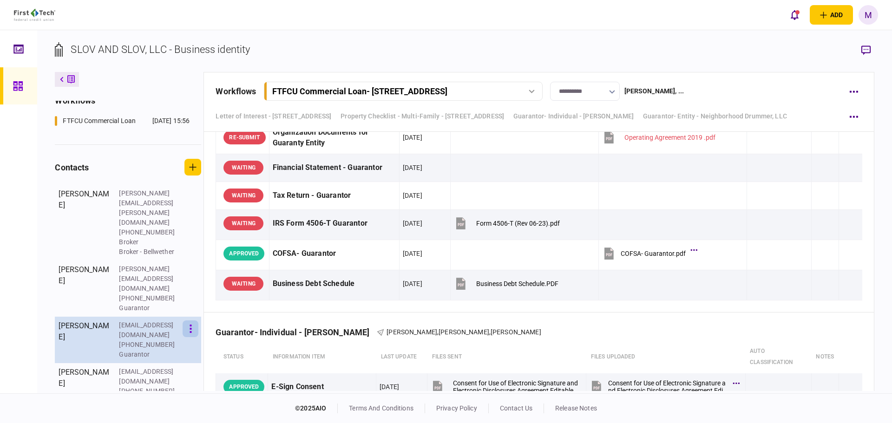
click at [192, 321] on button "button" at bounding box center [191, 329] width 16 height 17
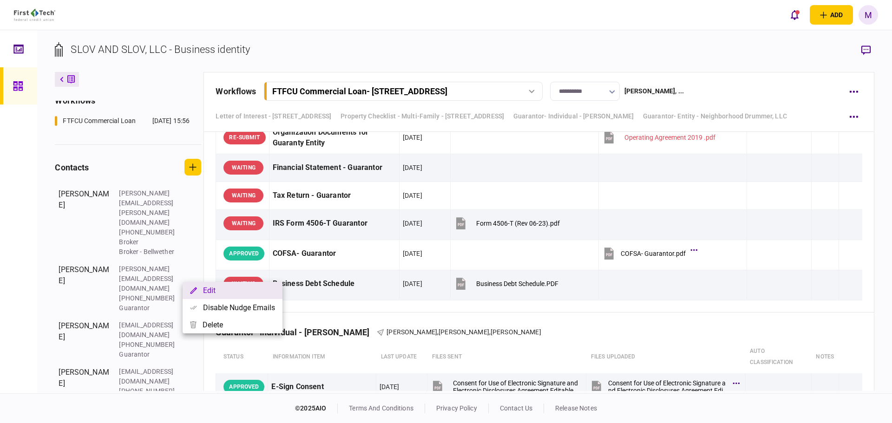
click at [208, 293] on button "Edit" at bounding box center [233, 290] width 100 height 17
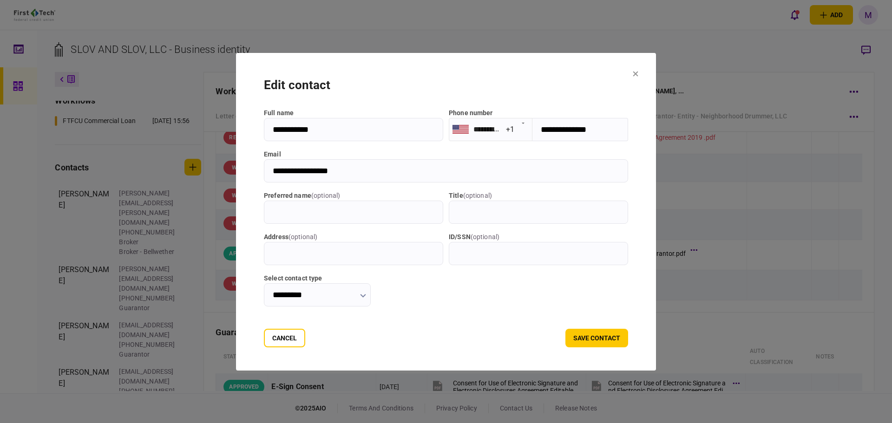
drag, startPoint x: 350, startPoint y: 174, endPoint x: 198, endPoint y: 171, distance: 152.4
click at [198, 171] on div "**********" at bounding box center [446, 211] width 892 height 423
click at [639, 73] on icon at bounding box center [636, 74] width 6 height 6
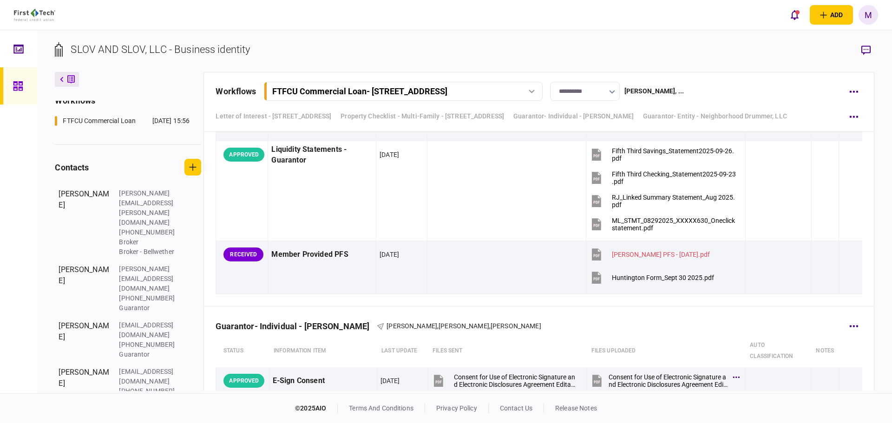
scroll to position [3036, 0]
